Goal: Information Seeking & Learning: Understand process/instructions

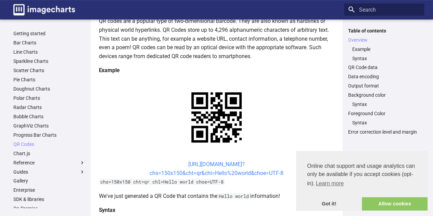
scroll to position [103, 0]
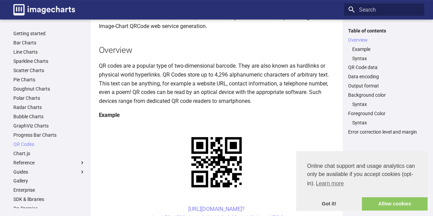
scroll to position [103, 0]
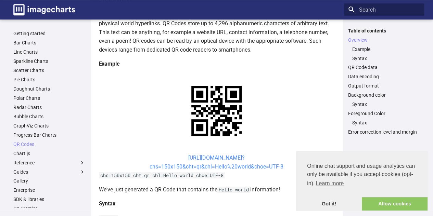
click at [177, 156] on link "[URL][DOMAIN_NAME]? chs=150x150&cht=qr&chl=Hello%20world&choe=UTF-8" at bounding box center [217, 162] width 134 height 15
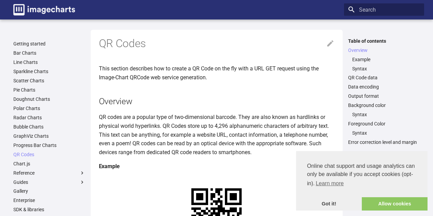
scroll to position [102, 0]
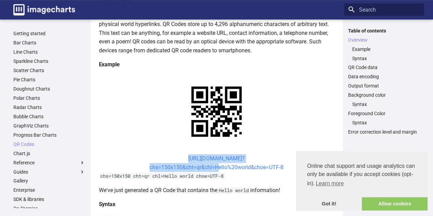
drag, startPoint x: 175, startPoint y: 158, endPoint x: 213, endPoint y: 169, distance: 40.0
click at [213, 169] on center "[URL][DOMAIN_NAME]? chs=150x150&cht=qr&chl=Hello%20world&choe=UTF-8" at bounding box center [217, 162] width 236 height 17
copy link "https://image-charts.com/chart? chs=150x150&cht=qr&chl="
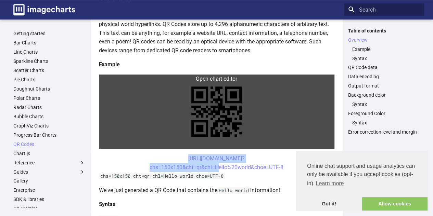
copy link "https://image-charts.com/chart? chs=150x150&cht=qr&chl="
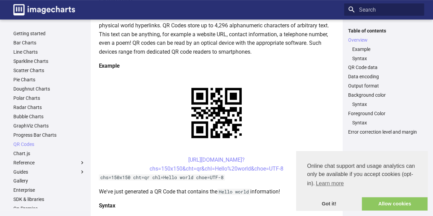
scroll to position [103, 0]
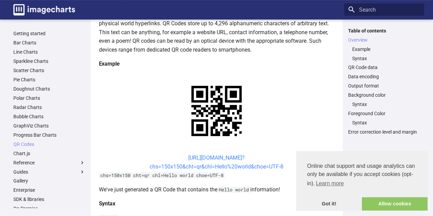
click at [177, 156] on link "[URL][DOMAIN_NAME]? chs=150x150&cht=qr&chl=Hello%20world&choe=UTF-8" at bounding box center [217, 162] width 134 height 15
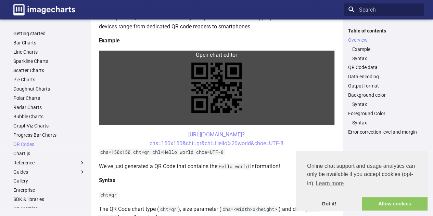
scroll to position [137, 0]
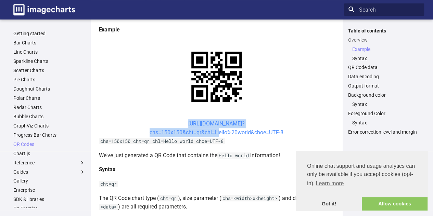
drag, startPoint x: 175, startPoint y: 123, endPoint x: 214, endPoint y: 133, distance: 40.3
click at [214, 133] on center "[URL][DOMAIN_NAME]? chs=150x150&cht=qr&chl=Hello%20world&choe=UTF-8" at bounding box center [217, 128] width 236 height 17
copy link "[URL][DOMAIN_NAME]? chs=150x150&cht=qr&chl="
